Goal: Navigation & Orientation: Find specific page/section

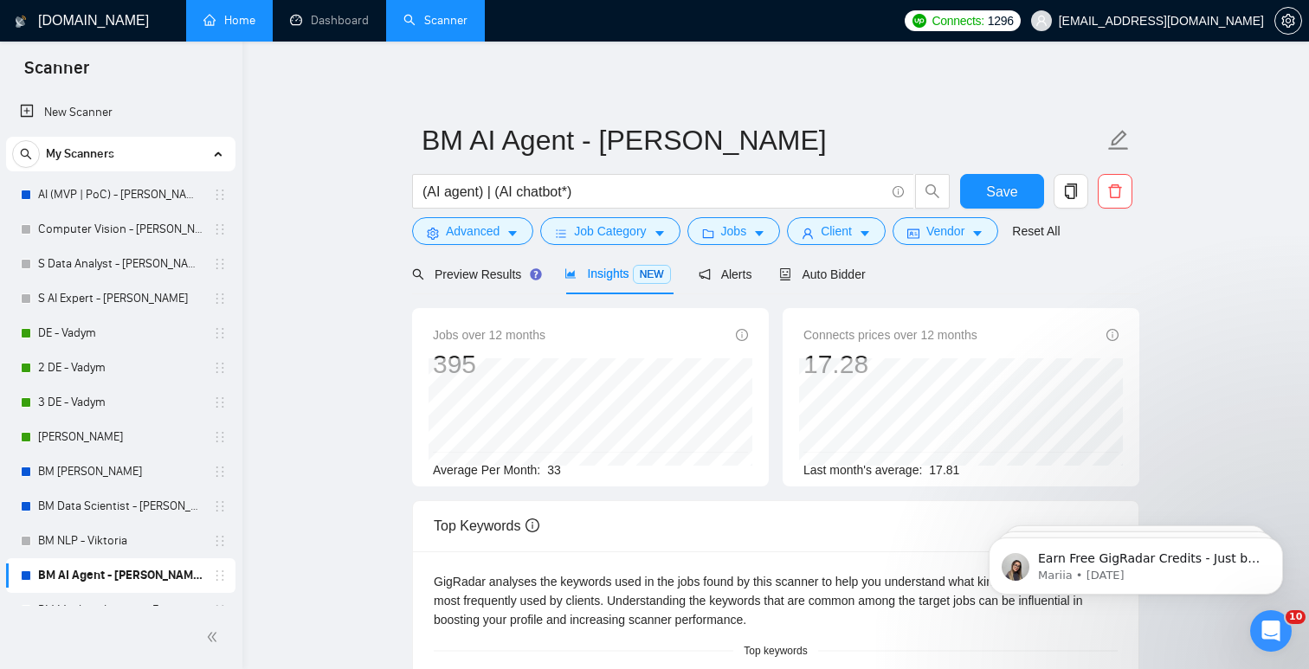
scroll to position [160, 0]
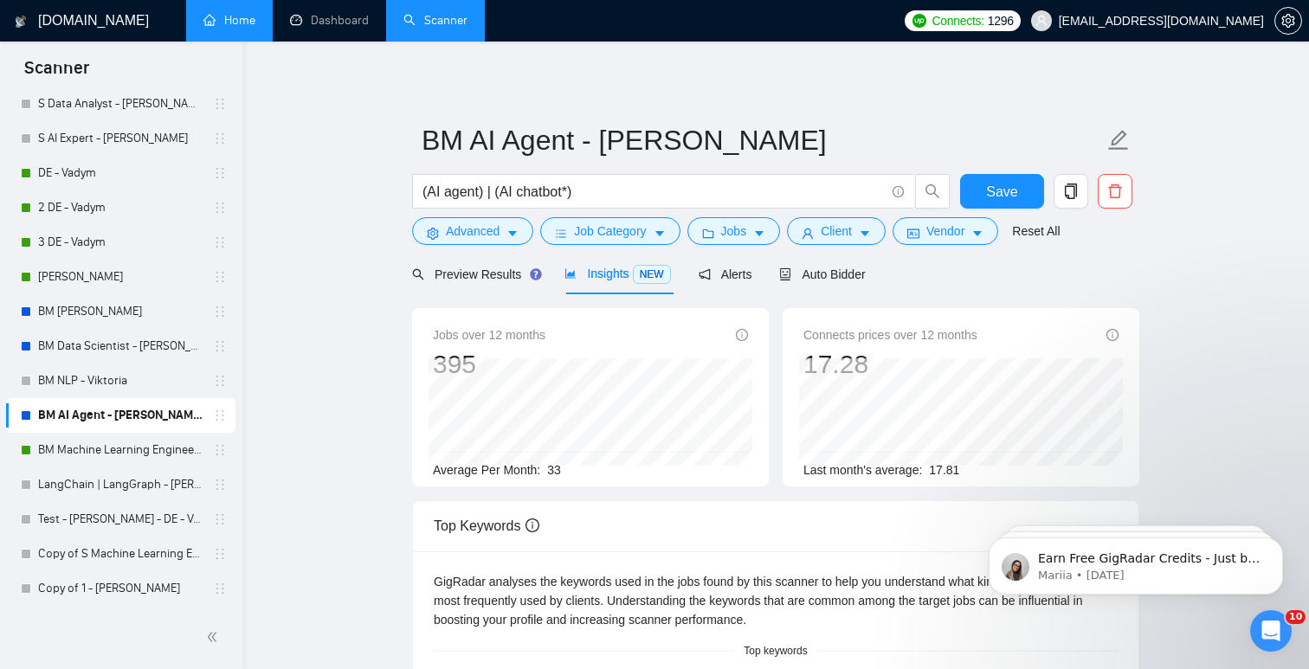
click at [255, 20] on link "Home" at bounding box center [229, 20] width 52 height 15
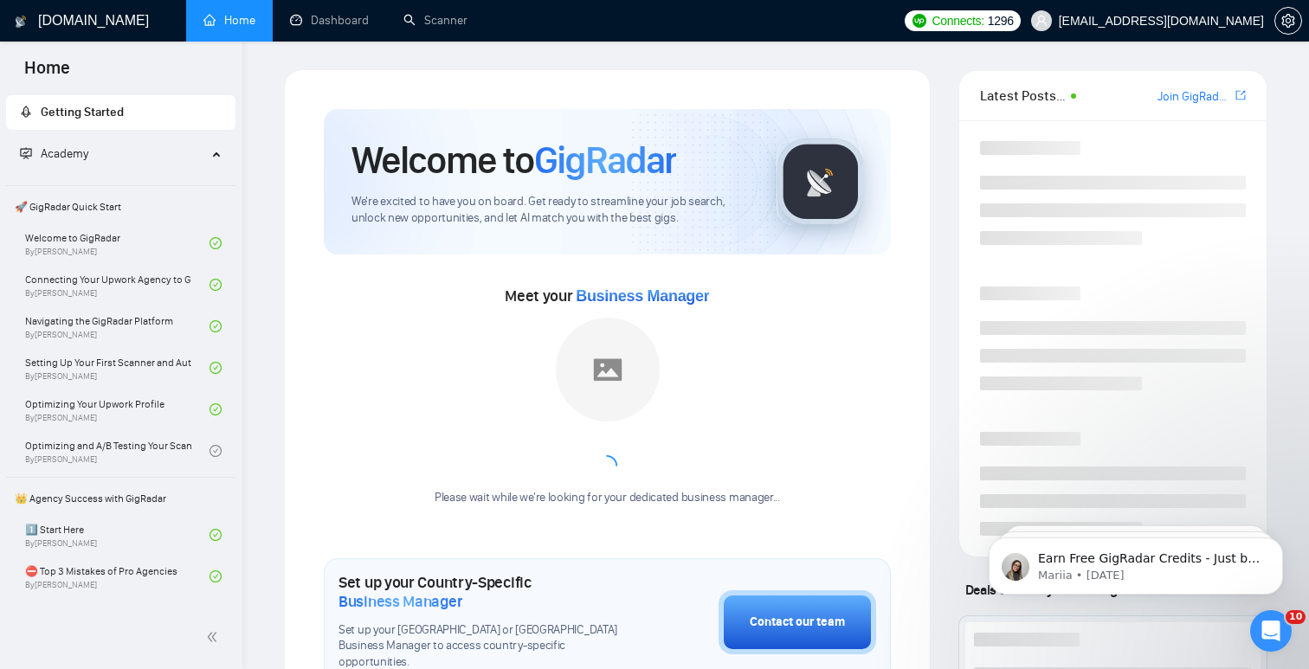
click at [244, 23] on link "Home" at bounding box center [229, 20] width 52 height 15
click at [317, 21] on link "Dashboard" at bounding box center [329, 20] width 79 height 15
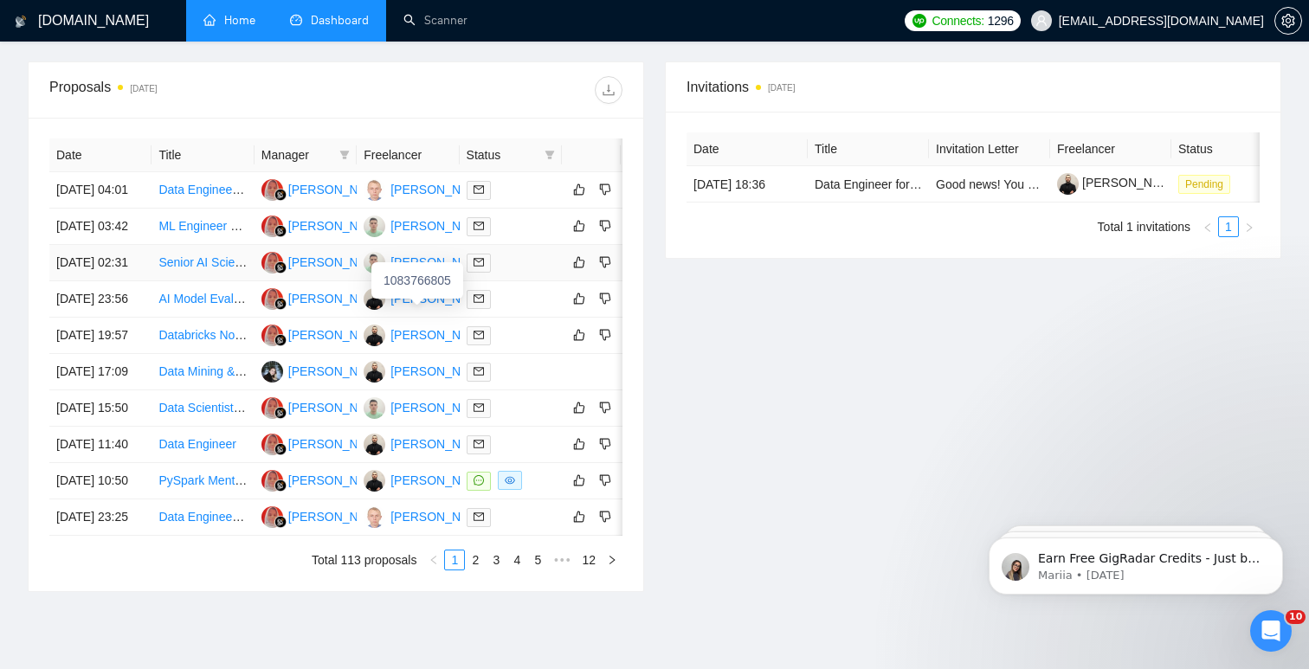
scroll to position [681, 0]
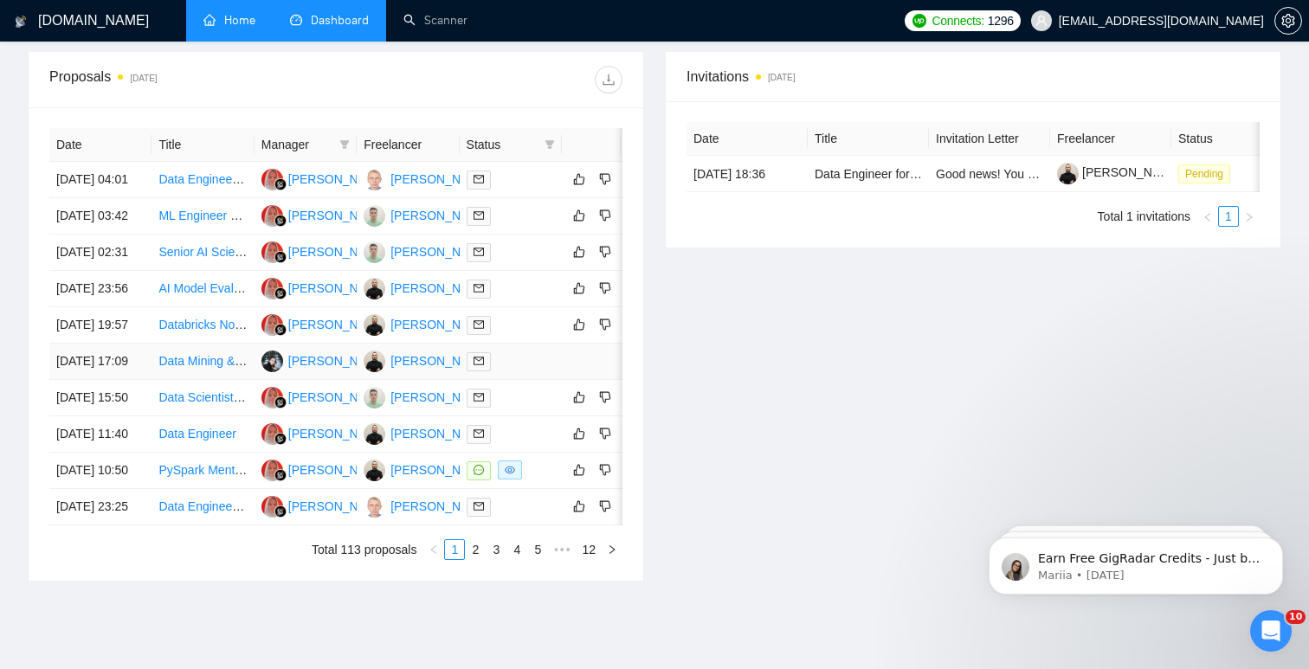
click at [118, 380] on td "[DATE] 17:09" at bounding box center [100, 362] width 102 height 36
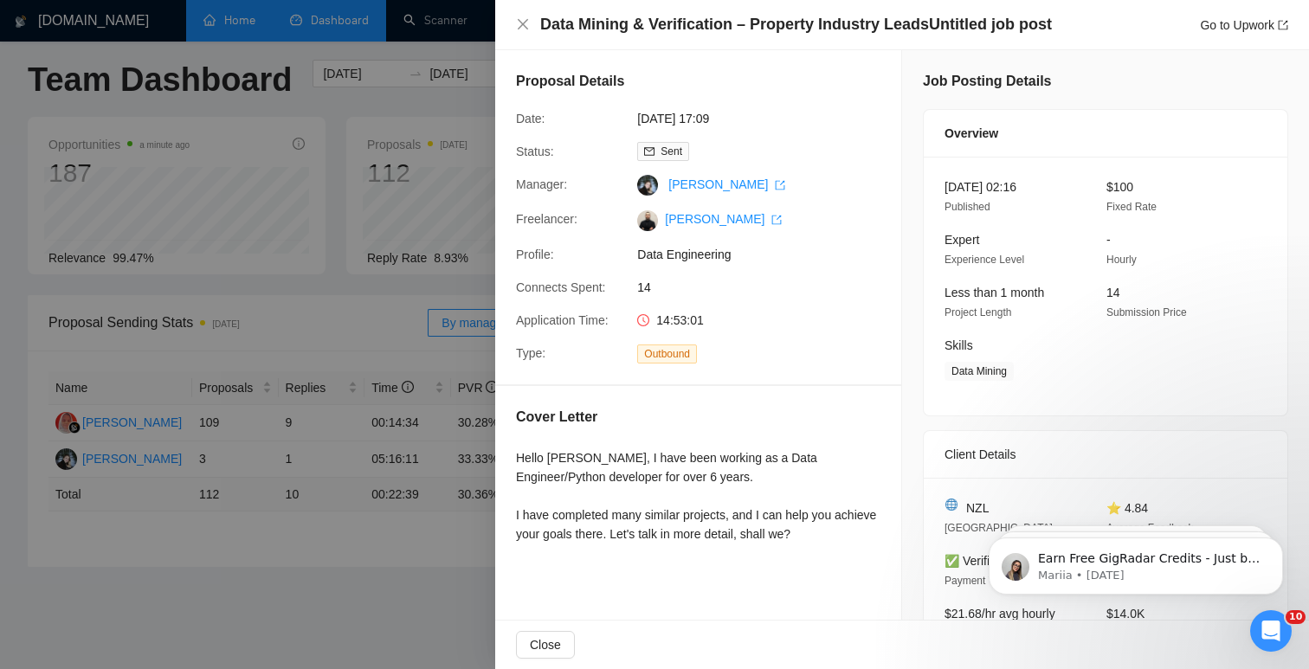
scroll to position [0, 0]
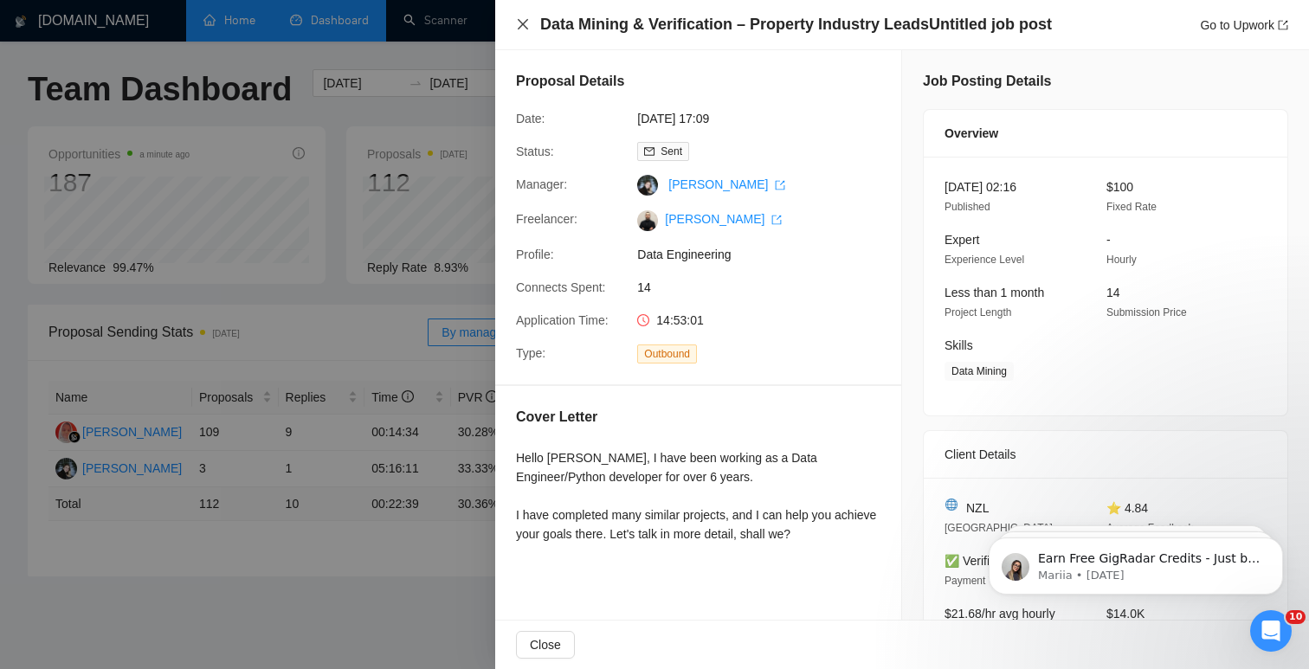
click at [525, 17] on icon "close" at bounding box center [523, 24] width 14 height 14
